Goal: Information Seeking & Learning: Learn about a topic

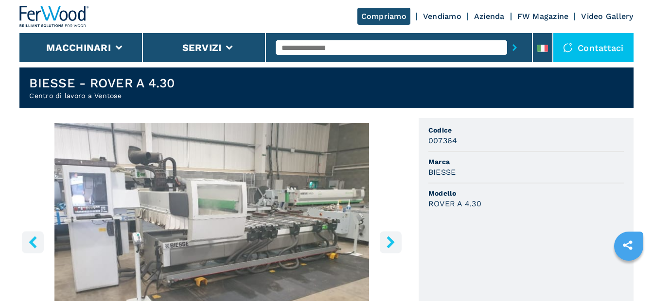
scroll to position [292, 0]
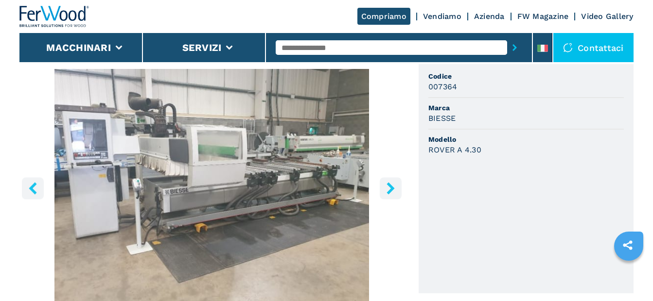
click at [390, 189] on icon "right-button" at bounding box center [390, 188] width 8 height 12
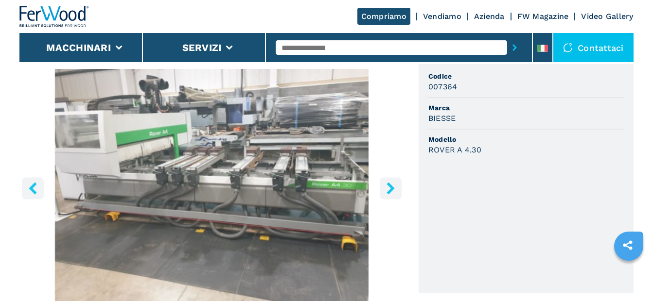
click at [390, 189] on icon "right-button" at bounding box center [390, 188] width 8 height 12
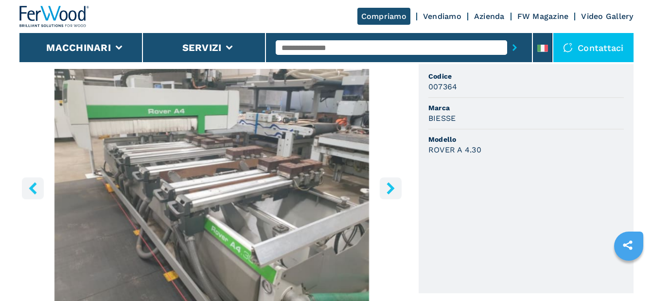
click at [390, 189] on icon "right-button" at bounding box center [390, 188] width 8 height 12
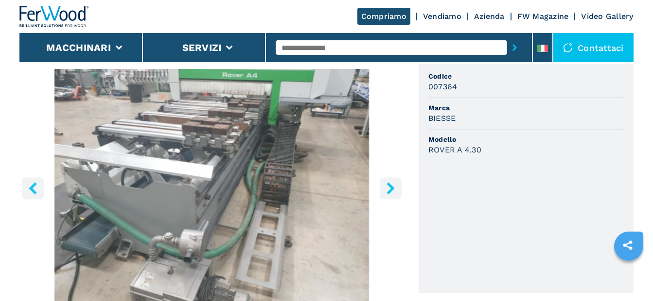
click at [390, 189] on icon "right-button" at bounding box center [390, 188] width 8 height 12
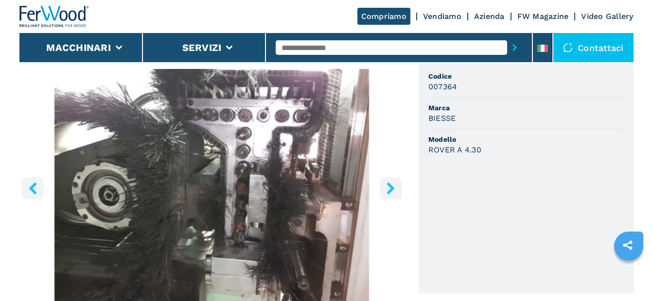
click at [390, 189] on icon "right-button" at bounding box center [390, 188] width 8 height 12
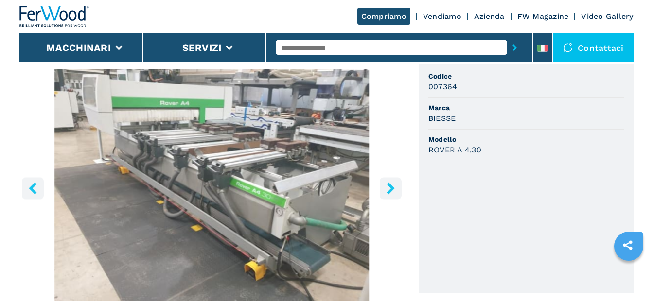
click at [390, 189] on icon "right-button" at bounding box center [390, 188] width 8 height 12
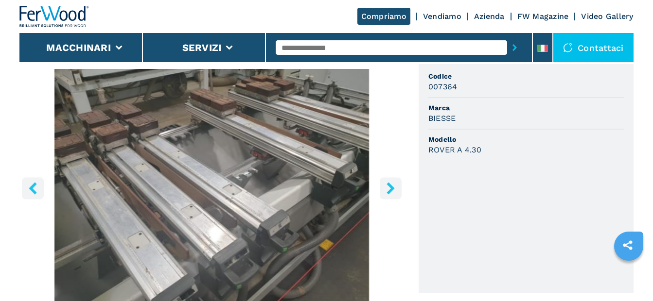
click at [390, 189] on icon "right-button" at bounding box center [390, 188] width 8 height 12
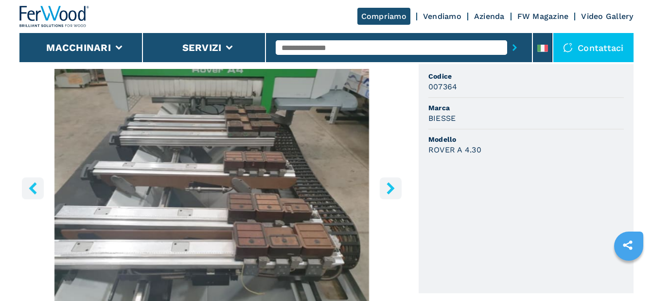
click at [390, 189] on icon "right-button" at bounding box center [390, 188] width 8 height 12
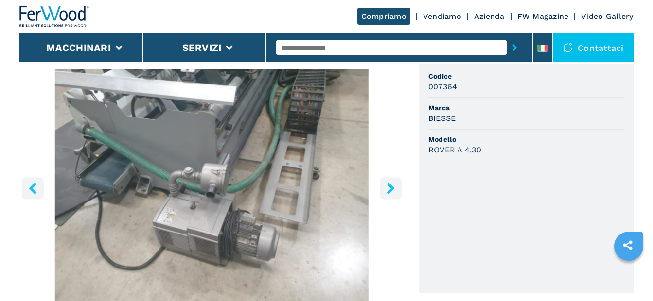
click at [390, 189] on icon "right-button" at bounding box center [390, 188] width 8 height 12
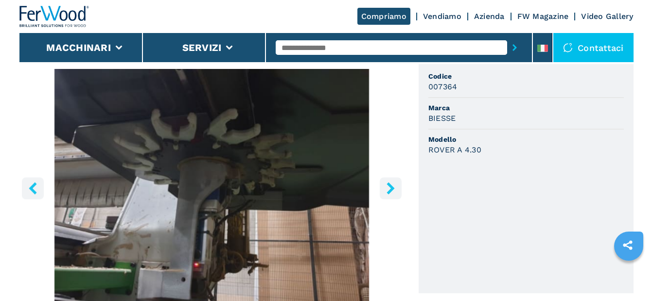
click at [390, 189] on icon "right-button" at bounding box center [390, 188] width 12 height 12
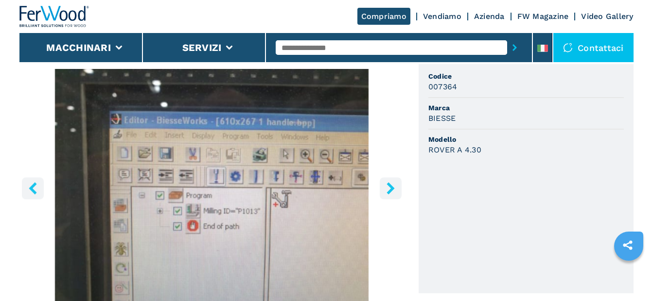
click at [388, 187] on icon "right-button" at bounding box center [390, 188] width 12 height 12
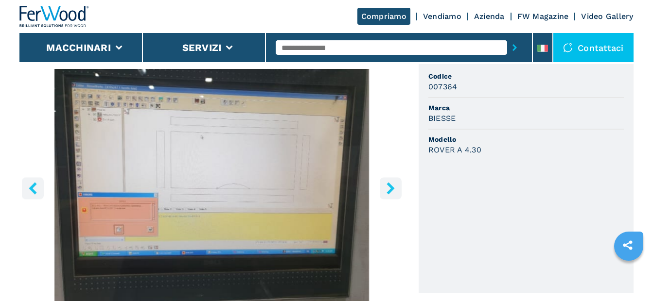
click at [387, 187] on icon "right-button" at bounding box center [390, 188] width 12 height 12
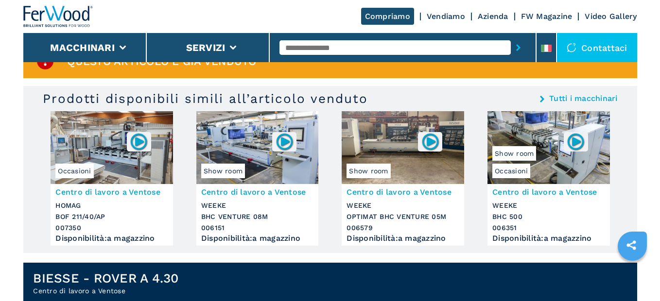
scroll to position [0, 0]
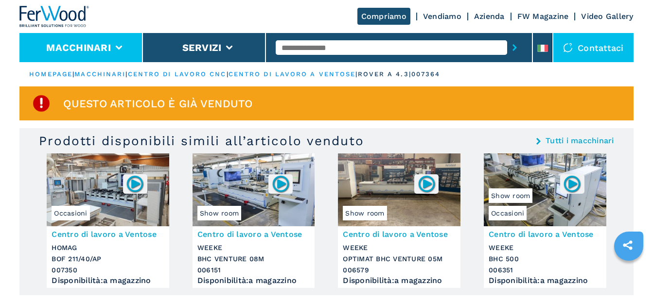
click at [86, 50] on button "Macchinari" at bounding box center [78, 48] width 65 height 12
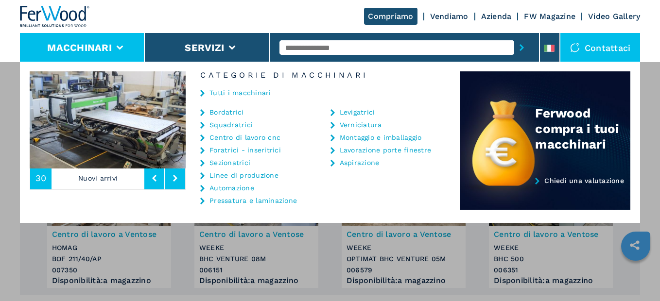
click at [237, 138] on link "Centro di lavoro cnc" at bounding box center [244, 137] width 71 height 7
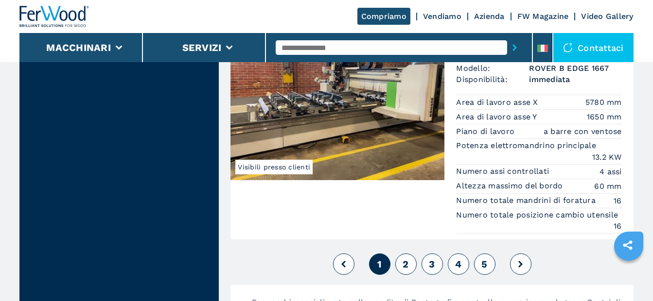
scroll to position [2576, 0]
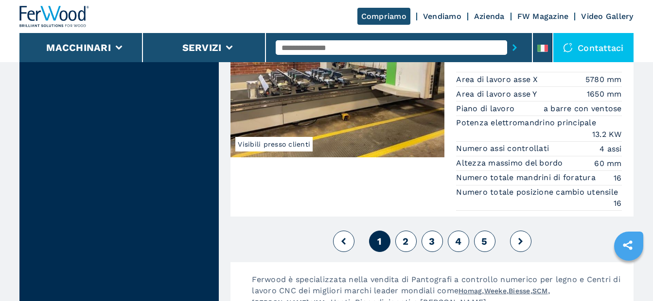
click at [406, 245] on span "2" at bounding box center [405, 242] width 6 height 12
